Goal: Navigation & Orientation: Find specific page/section

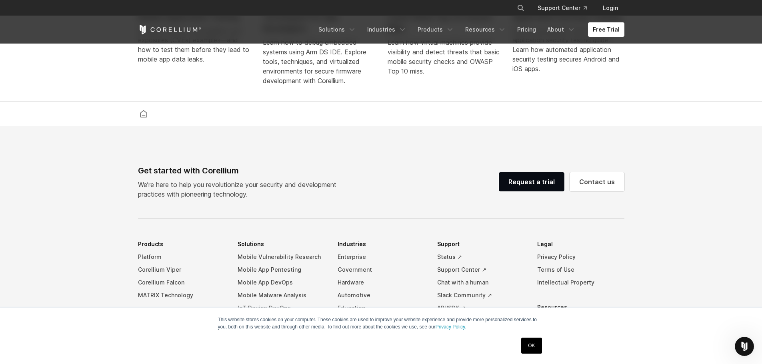
scroll to position [1759, 0]
click at [383, 35] on link "Industries" at bounding box center [386, 29] width 49 height 14
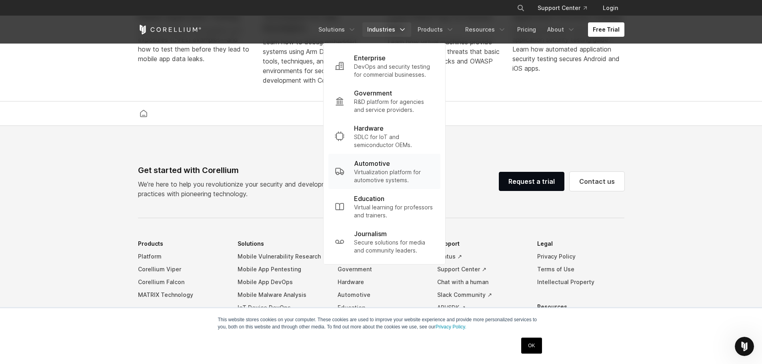
click at [390, 166] on p "Automotive" at bounding box center [372, 164] width 36 height 10
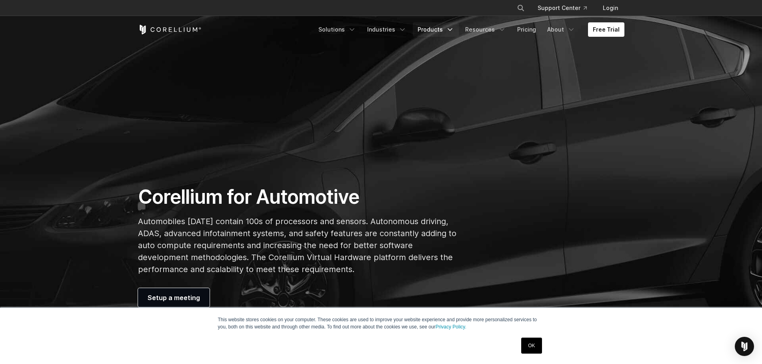
click at [431, 28] on link "Products" at bounding box center [436, 29] width 46 height 14
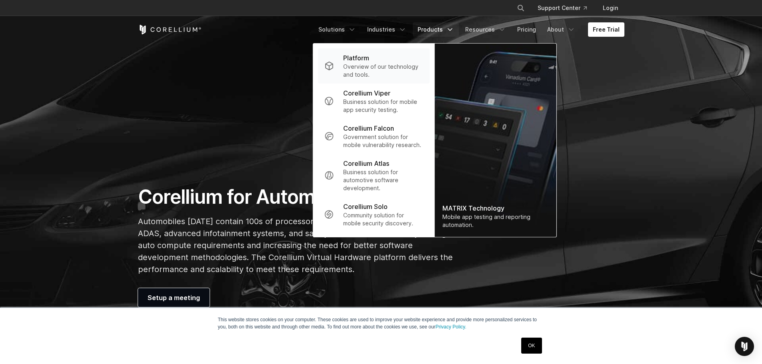
click at [370, 66] on p "Overview of our technology and tools." at bounding box center [383, 71] width 80 height 16
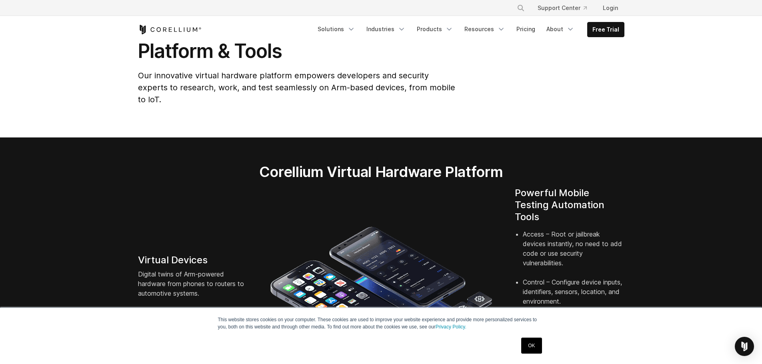
scroll to position [40, 0]
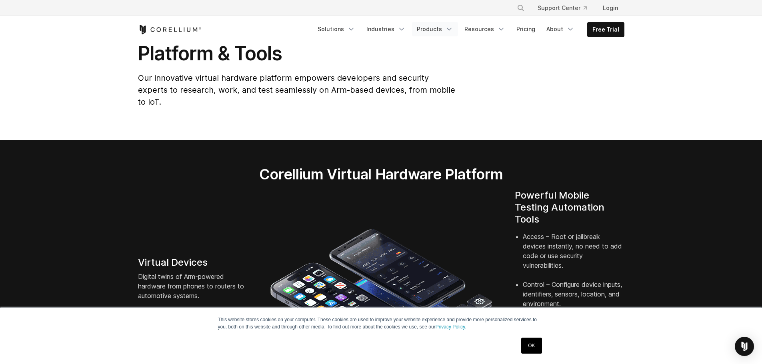
click at [429, 27] on link "Products" at bounding box center [435, 29] width 46 height 14
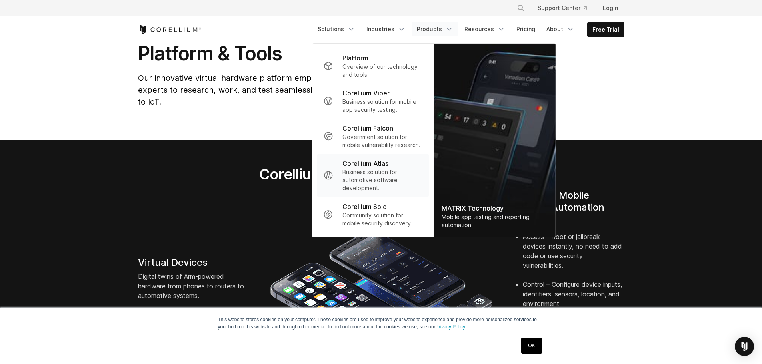
click at [379, 165] on p "Corellium Atlas" at bounding box center [365, 164] width 46 height 10
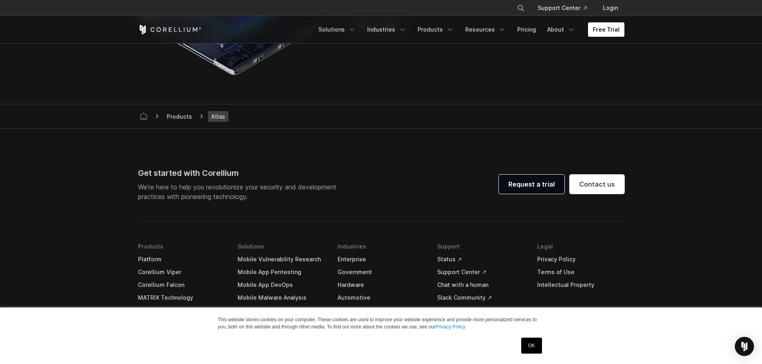
scroll to position [2119, 0]
